Goal: Task Accomplishment & Management: Use online tool/utility

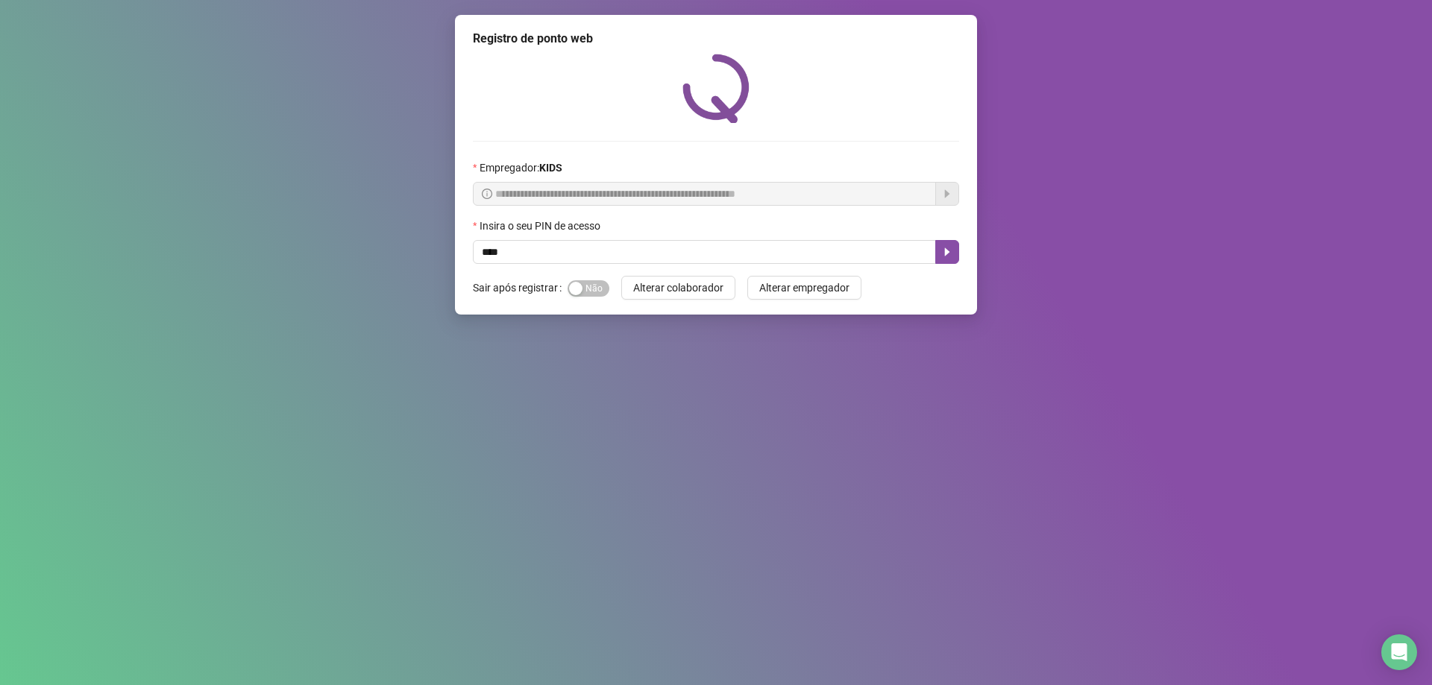
type input "*****"
click at [951, 255] on icon "caret-right" at bounding box center [947, 252] width 12 height 12
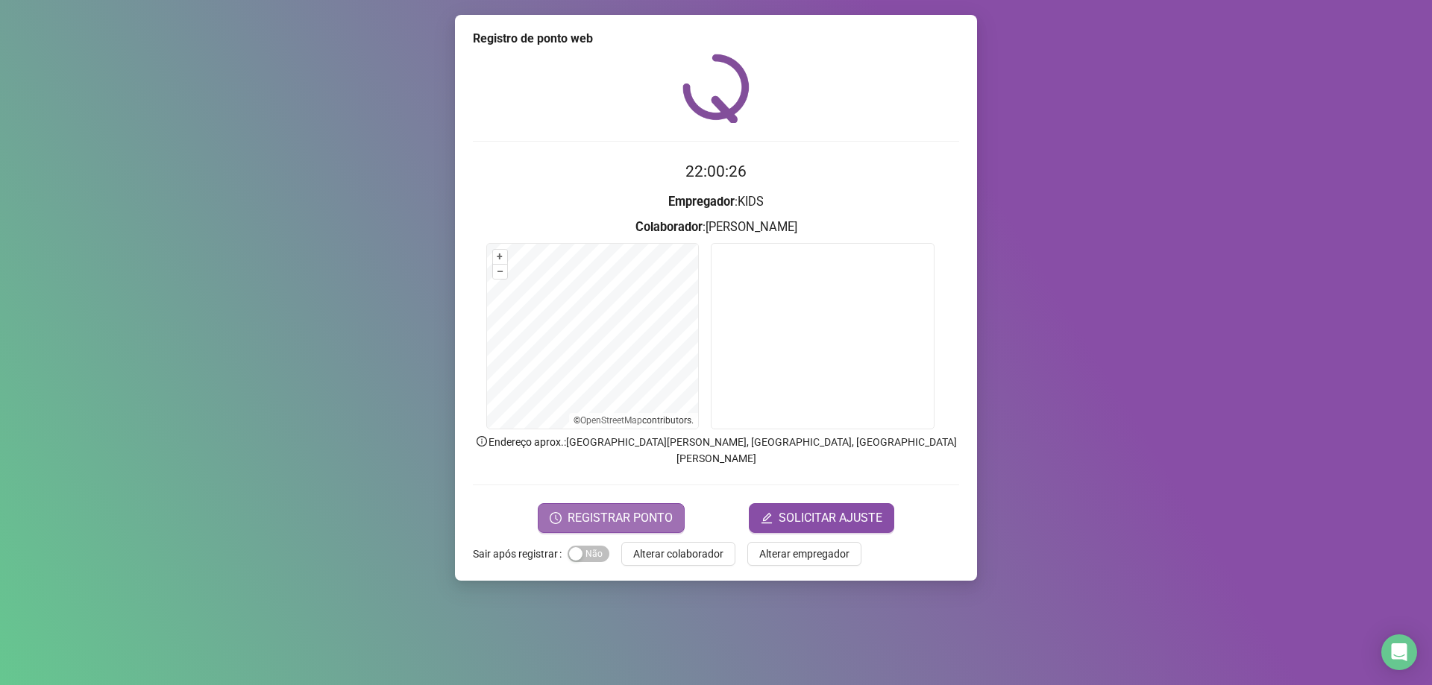
click at [576, 509] on span "REGISTRAR PONTO" at bounding box center [619, 518] width 105 height 18
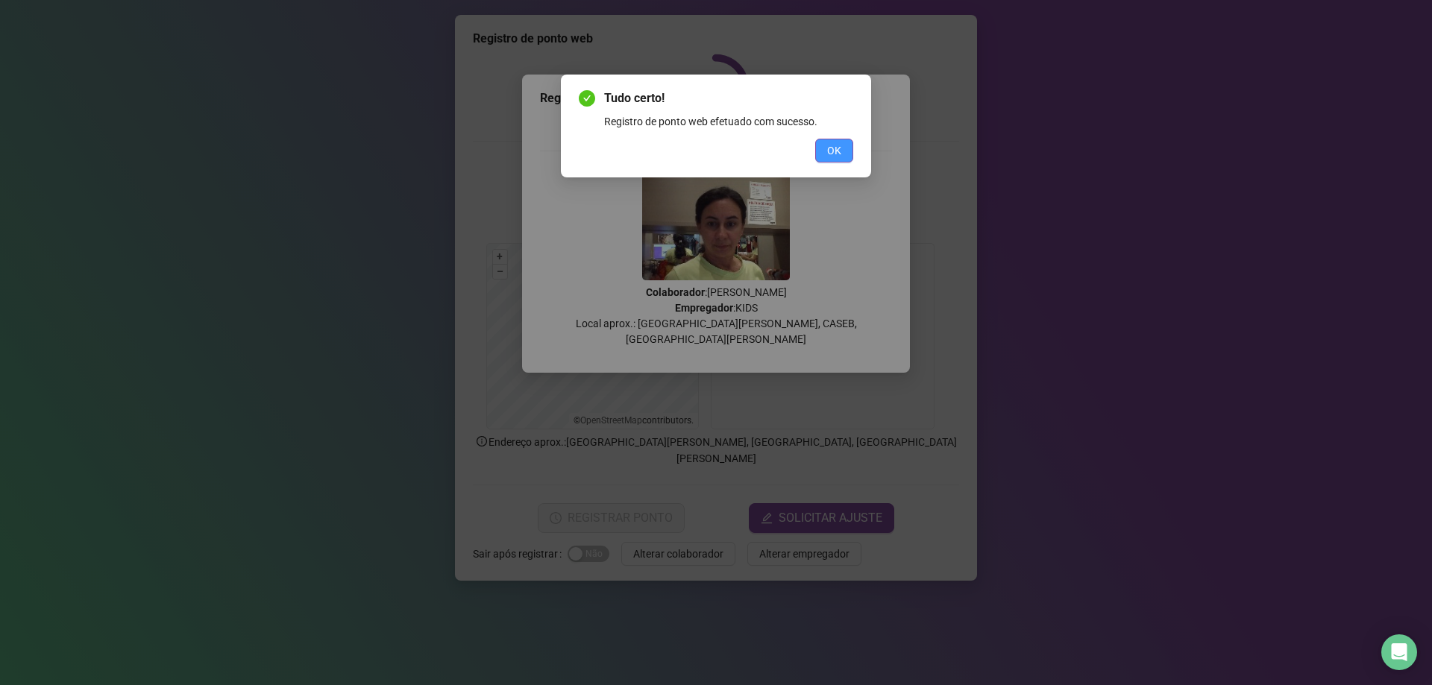
click at [826, 156] on button "OK" at bounding box center [834, 151] width 38 height 24
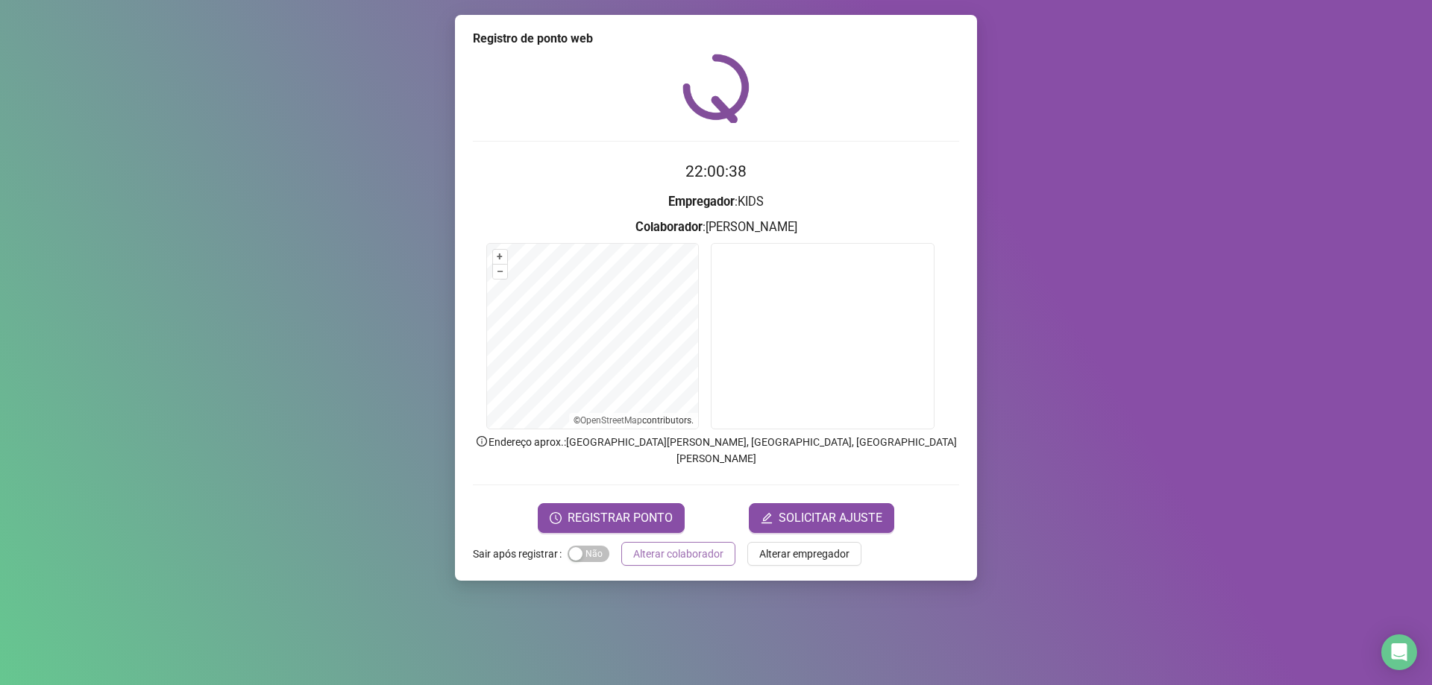
click at [701, 546] on span "Alterar colaborador" at bounding box center [678, 554] width 90 height 16
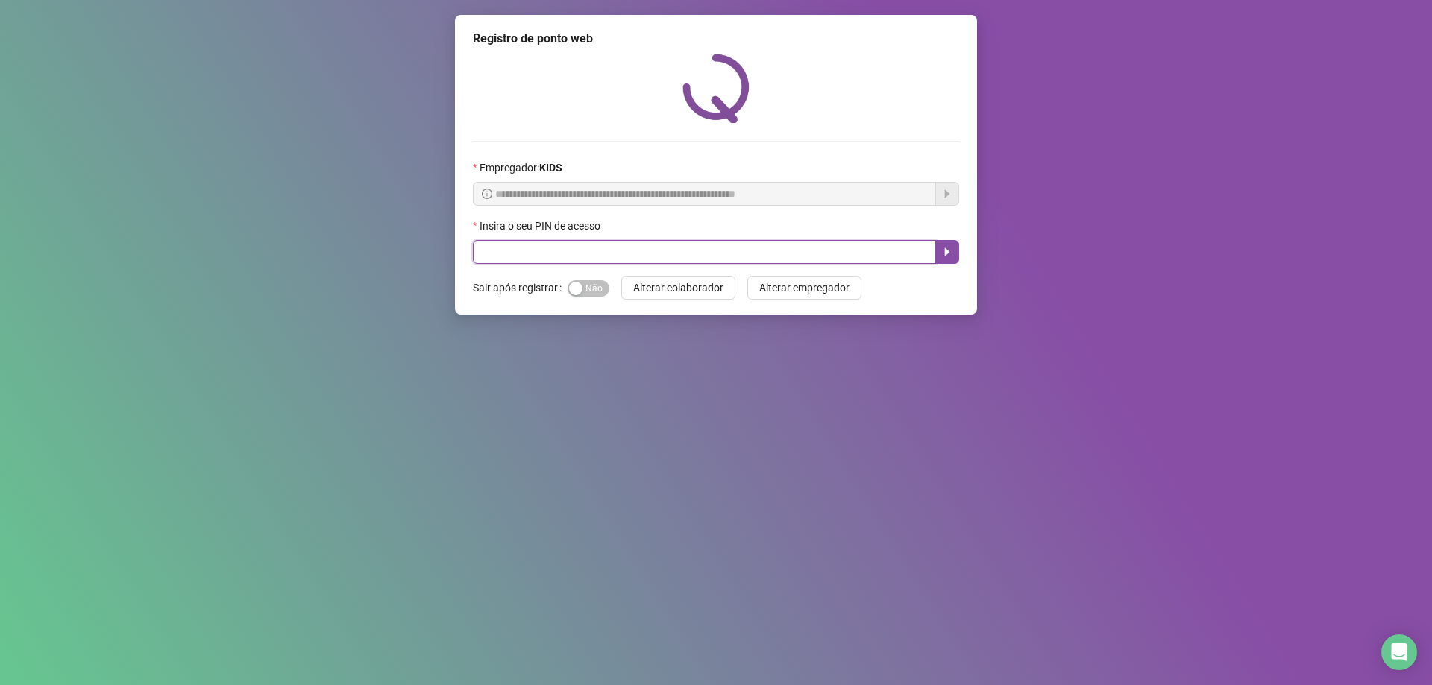
click at [608, 251] on input "text" at bounding box center [704, 252] width 463 height 24
type input "*****"
click at [942, 251] on icon "caret-right" at bounding box center [947, 252] width 12 height 12
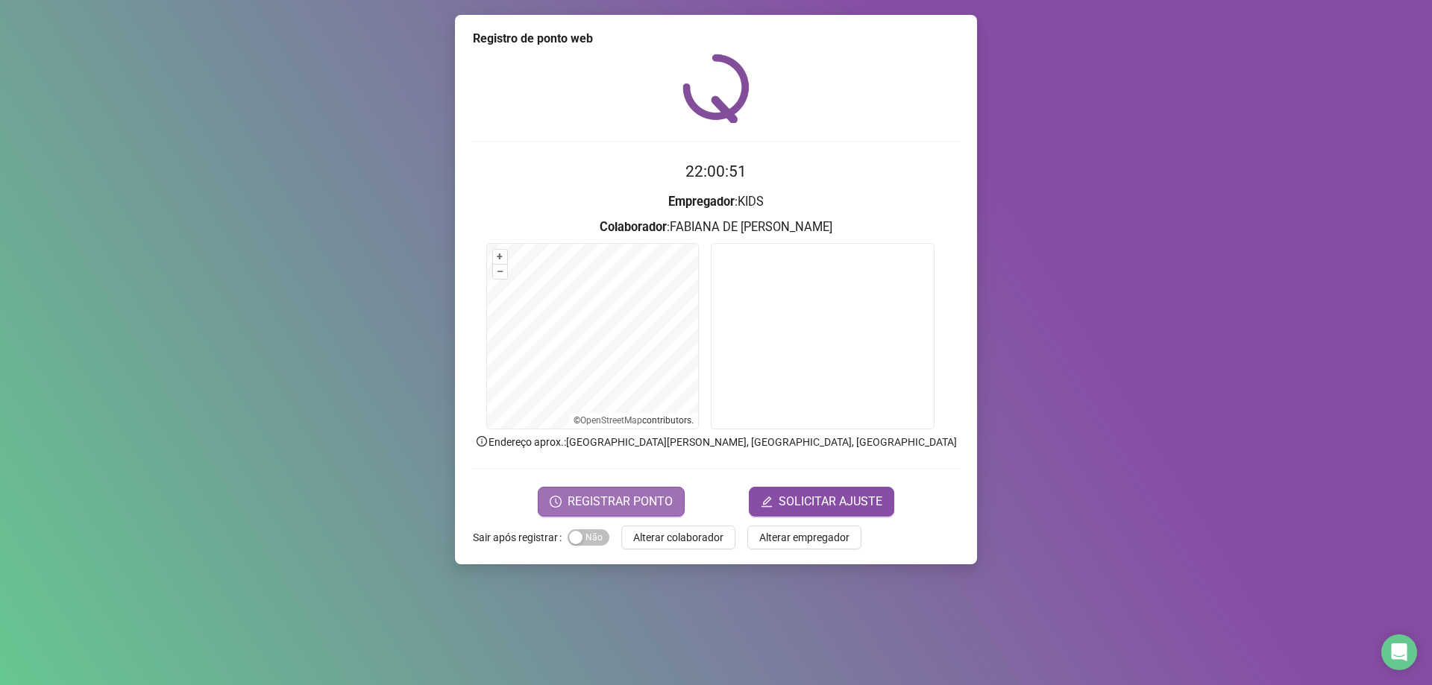
click at [648, 502] on span "REGISTRAR PONTO" at bounding box center [619, 502] width 105 height 18
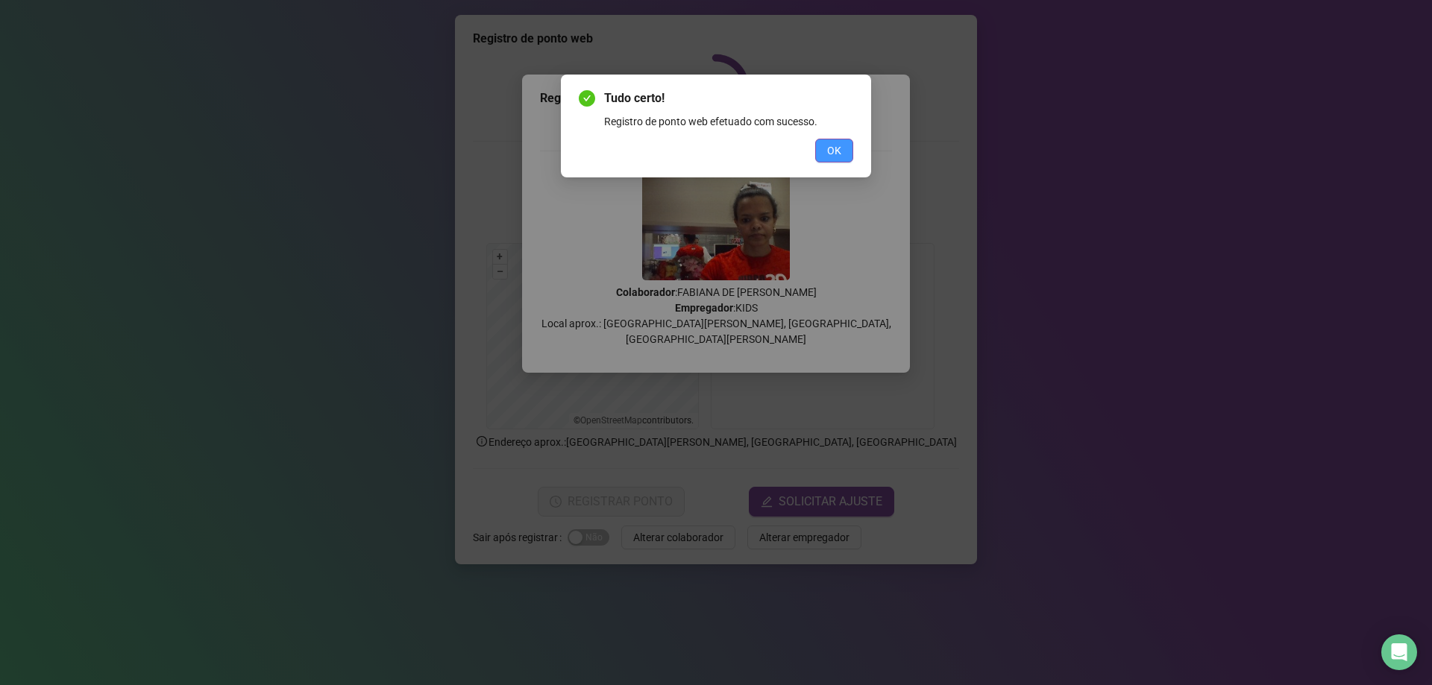
click at [842, 145] on button "OK" at bounding box center [834, 151] width 38 height 24
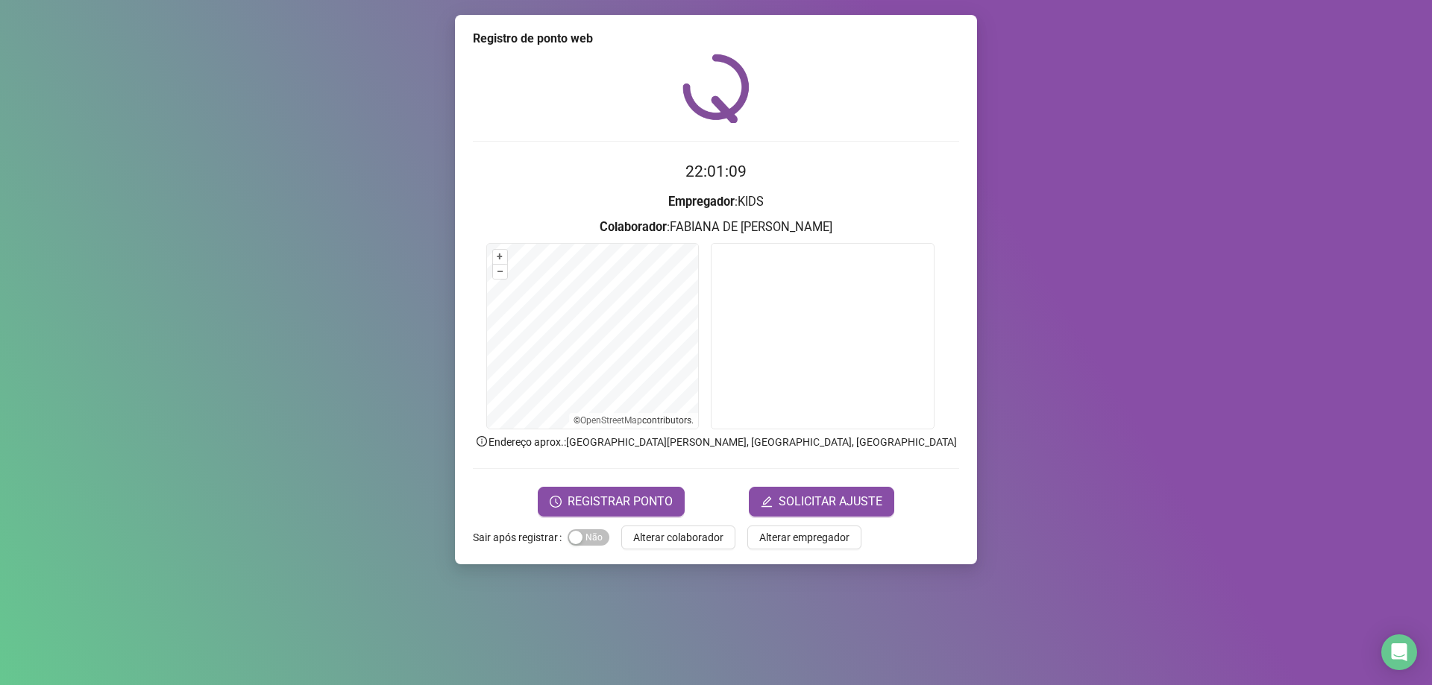
drag, startPoint x: 641, startPoint y: 538, endPoint x: 639, endPoint y: 529, distance: 9.2
click at [641, 538] on span "Alterar colaborador" at bounding box center [678, 537] width 90 height 16
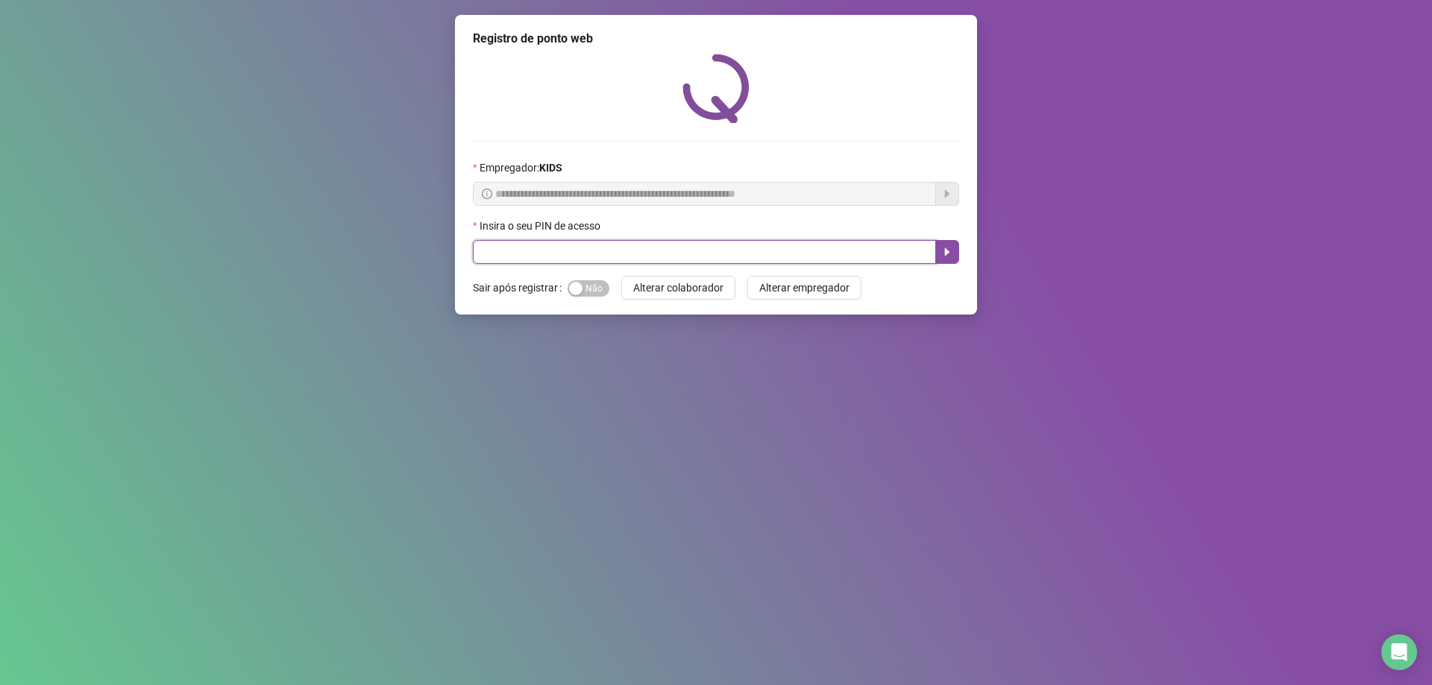
click at [668, 260] on input "text" at bounding box center [704, 252] width 463 height 24
click at [949, 257] on icon "caret-right" at bounding box center [947, 252] width 12 height 12
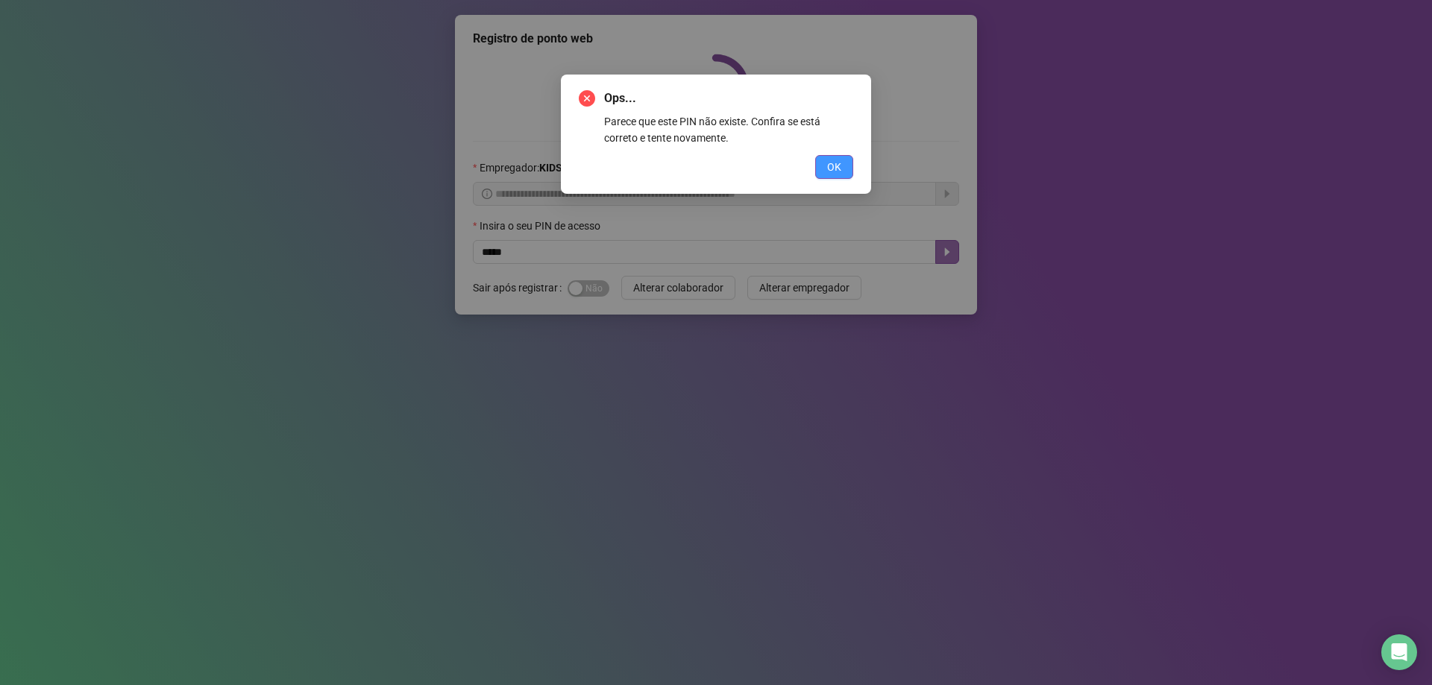
click at [839, 169] on span "OK" at bounding box center [834, 167] width 14 height 16
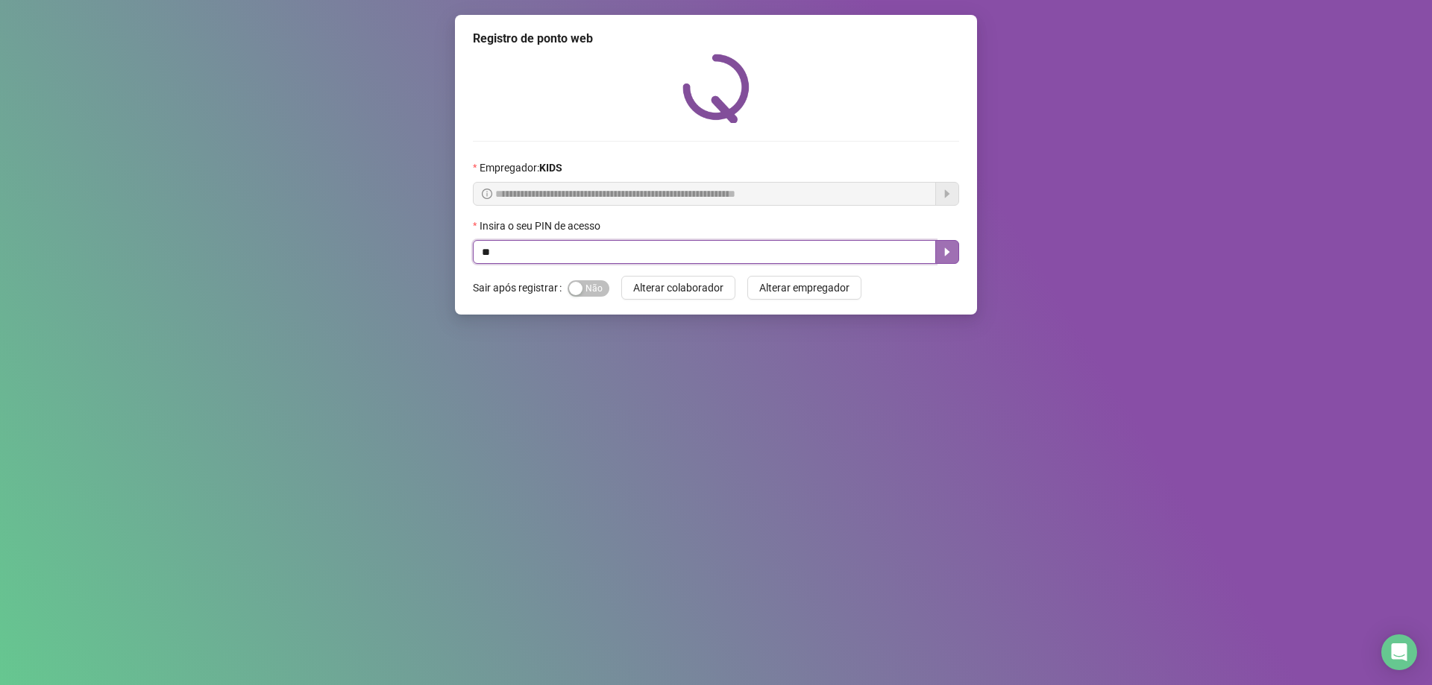
type input "*"
click at [942, 250] on icon "caret-right" at bounding box center [947, 252] width 12 height 12
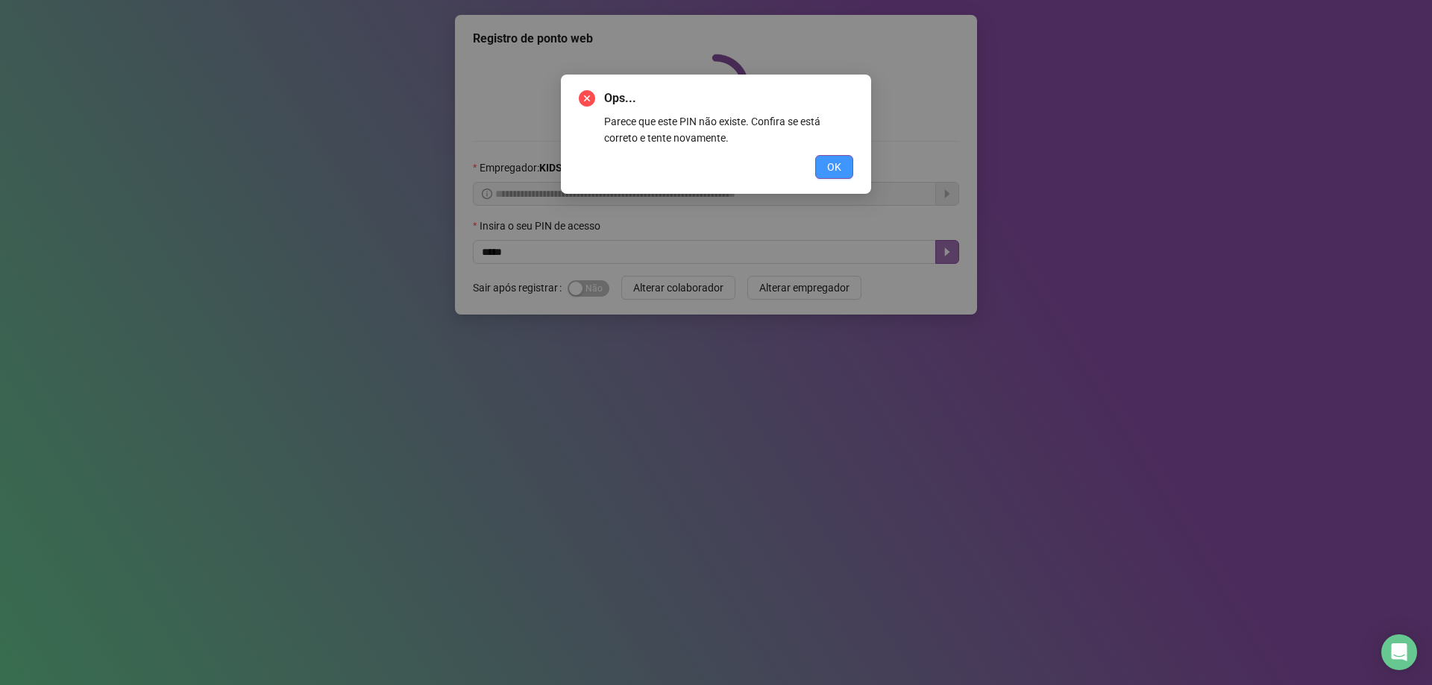
click at [821, 163] on button "OK" at bounding box center [834, 167] width 38 height 24
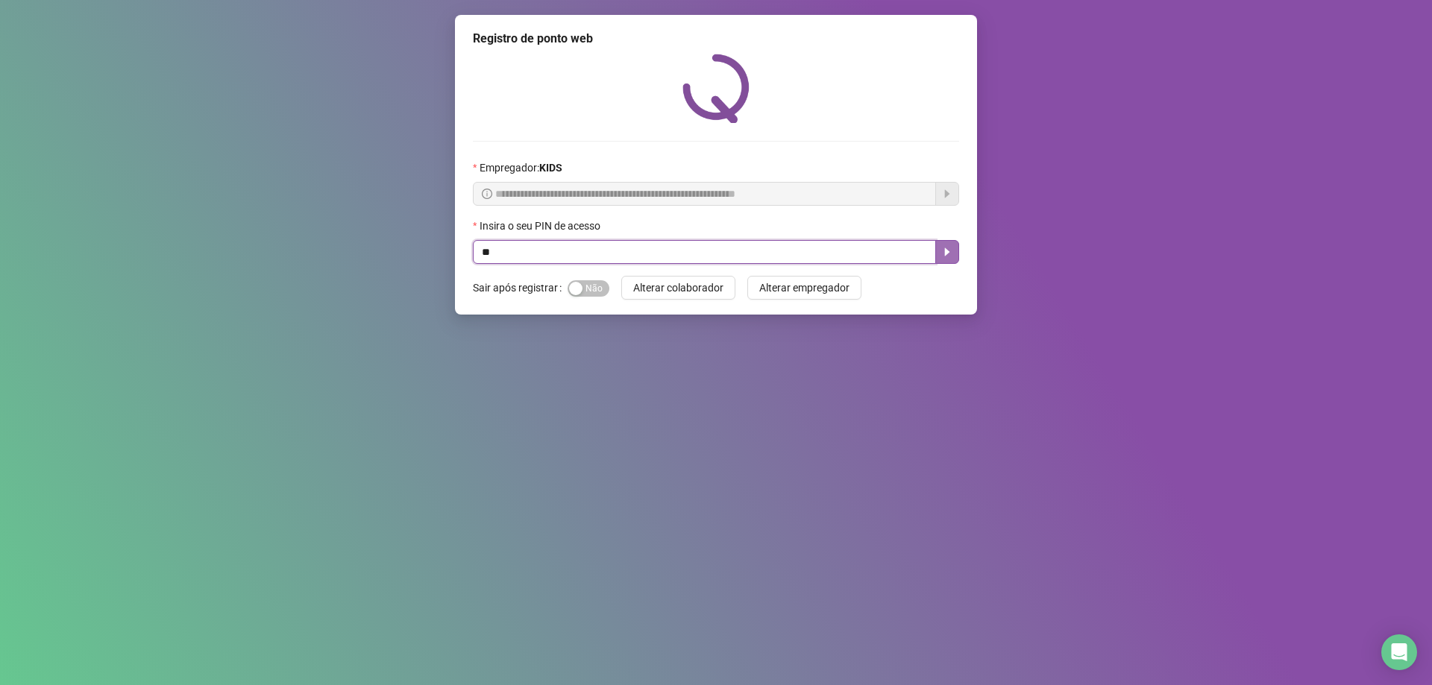
type input "*"
type input "*****"
click at [950, 247] on icon "caret-right" at bounding box center [947, 252] width 12 height 12
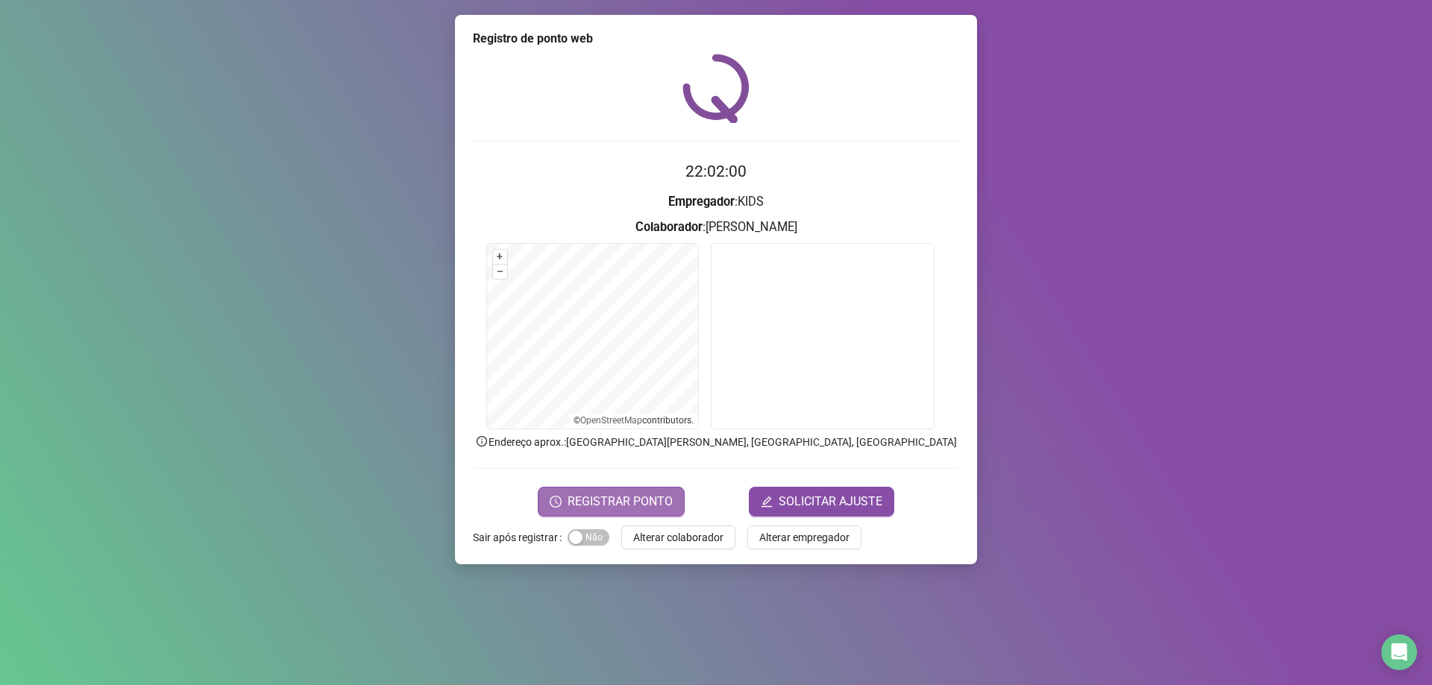
click at [608, 500] on span "REGISTRAR PONTO" at bounding box center [619, 502] width 105 height 18
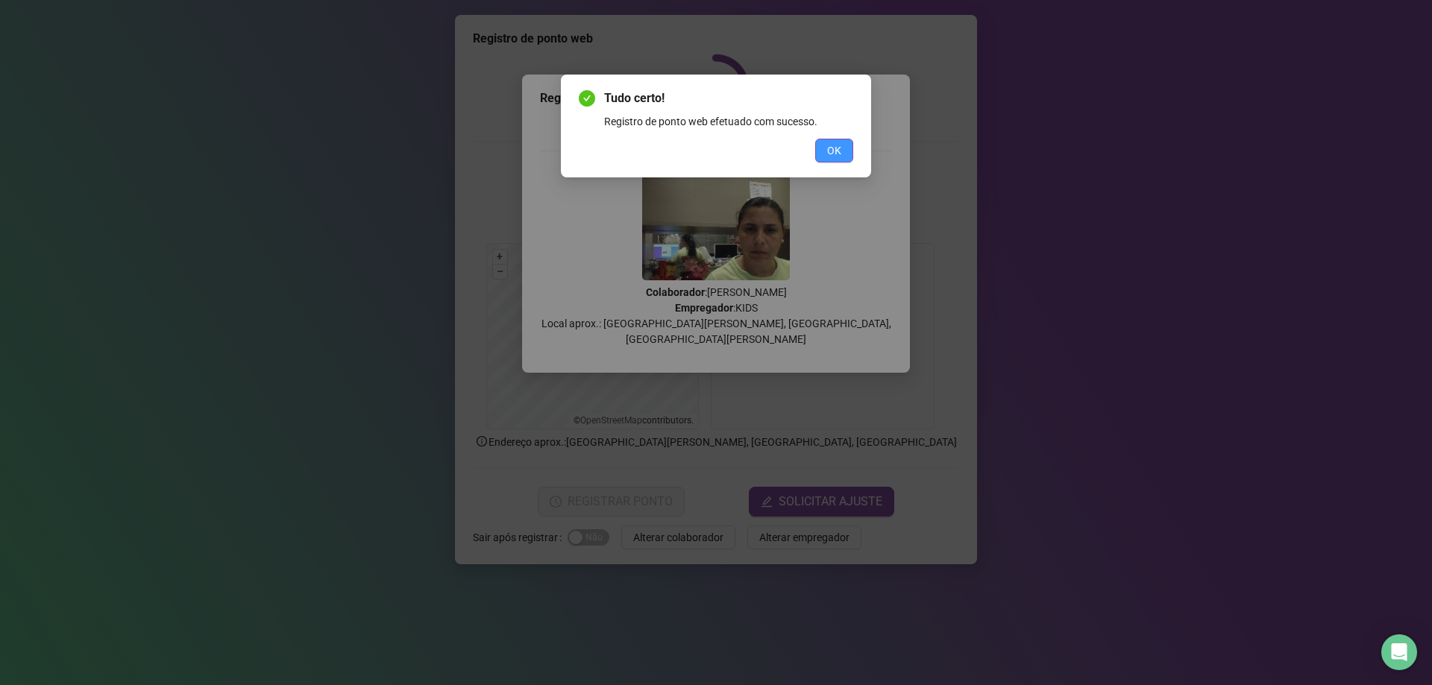
click at [836, 156] on span "OK" at bounding box center [834, 150] width 14 height 16
